Goal: Information Seeking & Learning: Learn about a topic

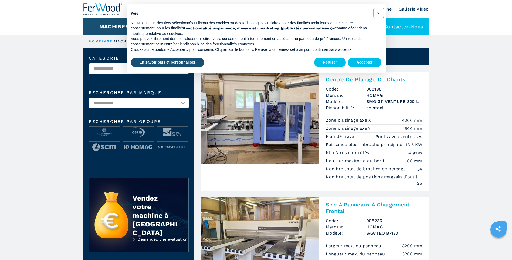
click at [378, 11] on span "×" at bounding box center [378, 13] width 3 height 6
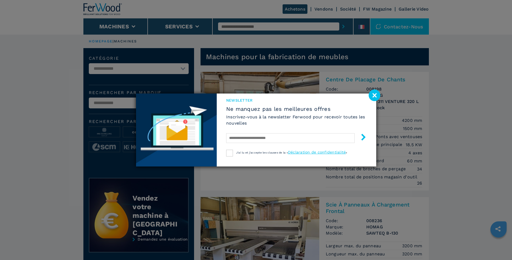
click at [373, 95] on image at bounding box center [375, 95] width 12 height 12
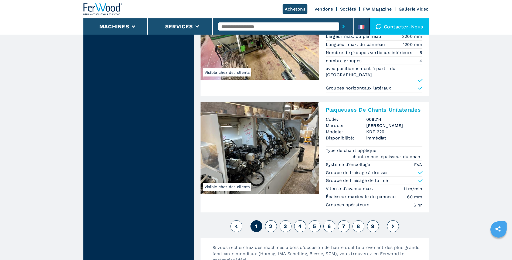
scroll to position [1259, 0]
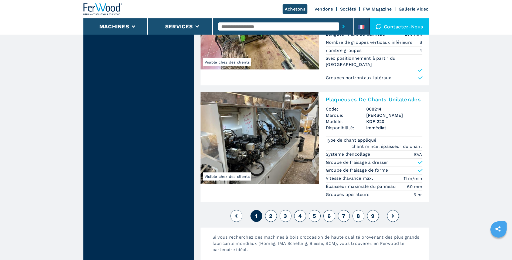
click at [271, 212] on span "2" at bounding box center [270, 215] width 3 height 6
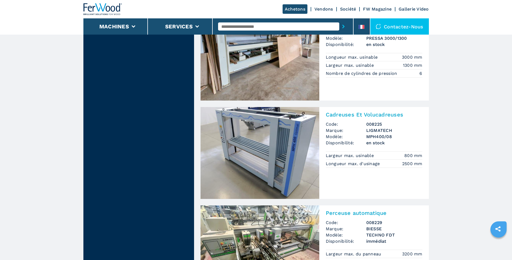
scroll to position [990, 0]
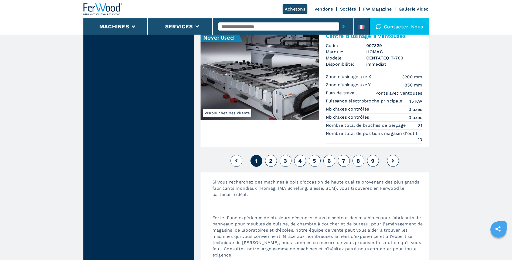
scroll to position [1439, 0]
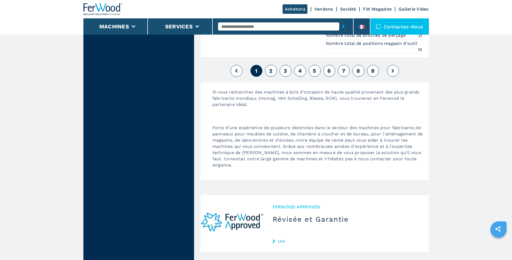
click at [393, 70] on icon at bounding box center [393, 71] width 2 height 4
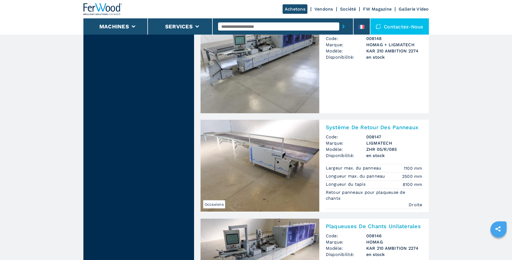
scroll to position [990, 0]
